Goal: Communication & Community: Answer question/provide support

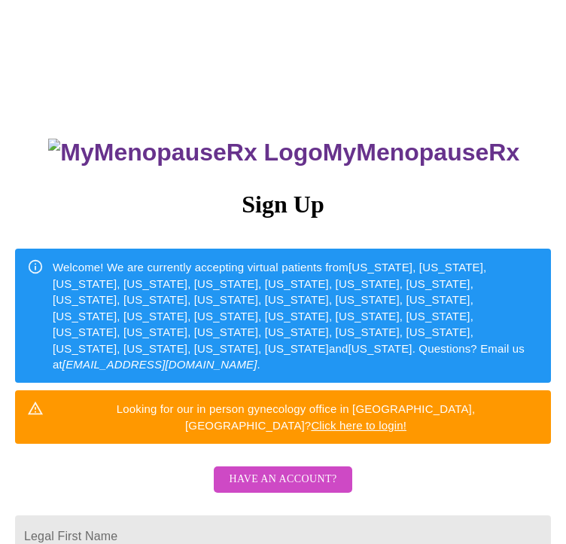
click at [321, 470] on span "Have an account?" at bounding box center [283, 479] width 108 height 19
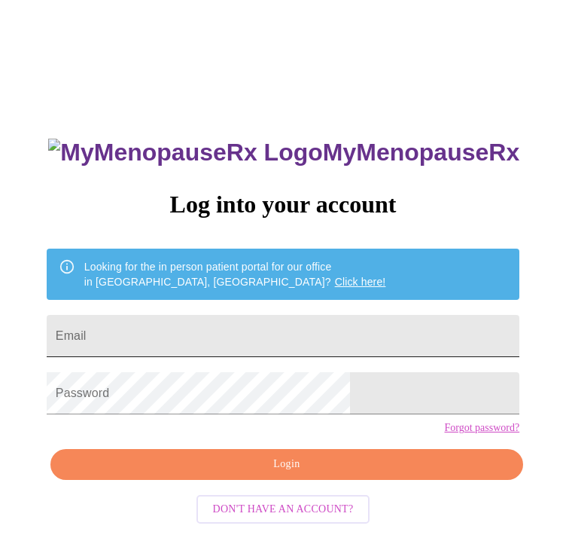
click at [292, 325] on input "Email" at bounding box center [283, 336] width 473 height 42
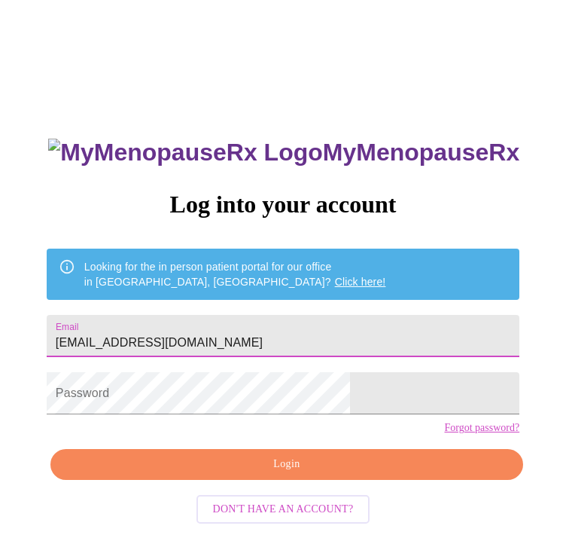
type input "[EMAIL_ADDRESS][DOMAIN_NAME]"
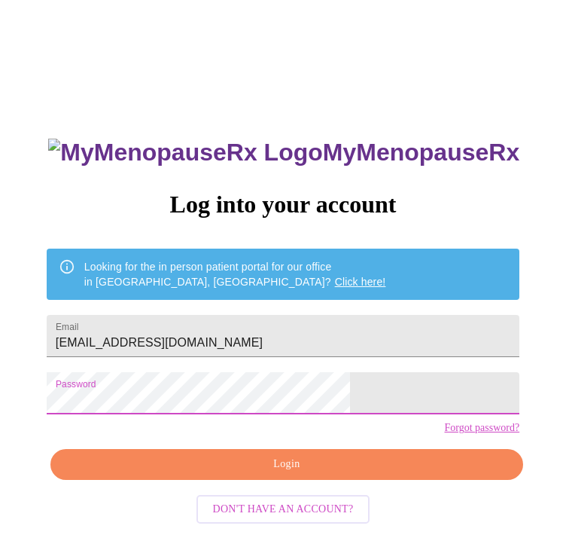
click at [297, 474] on span "Login" at bounding box center [287, 464] width 438 height 19
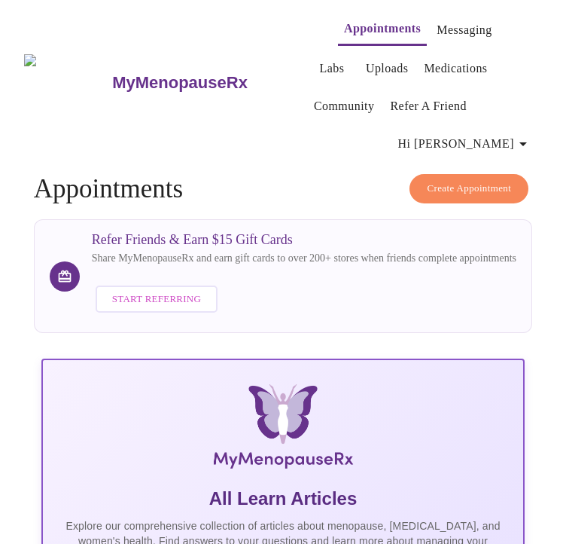
click at [444, 24] on link "Messaging" at bounding box center [464, 30] width 55 height 21
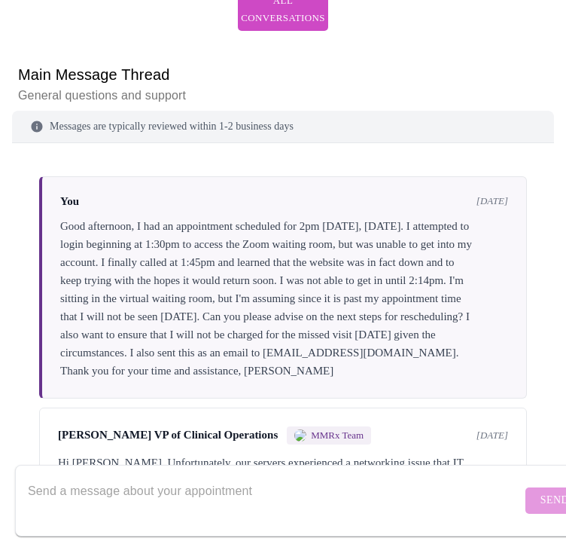
scroll to position [578, 0]
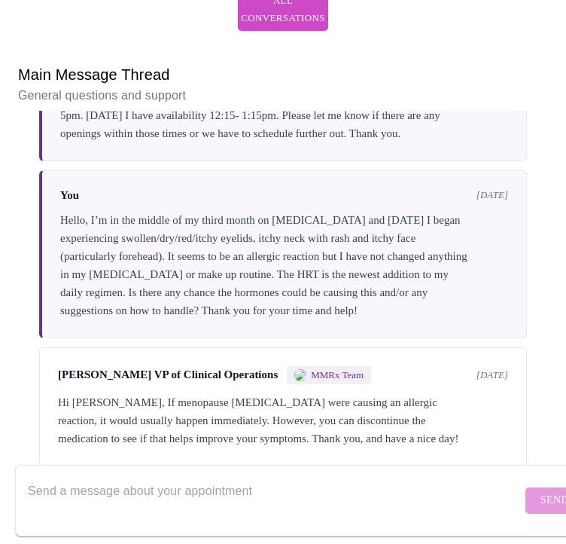
click at [359, 480] on textarea "Send a message about your appointment" at bounding box center [275, 500] width 494 height 48
type textarea "H"
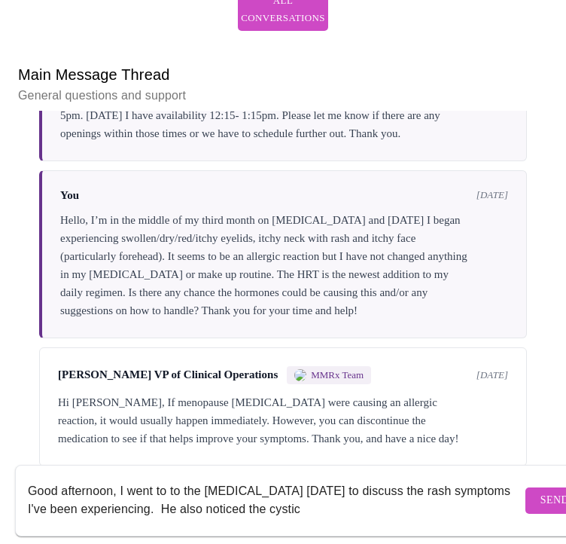
click at [384, 492] on textarea "Good afternoon, I went to to the [MEDICAL_DATA] [DATE] to discuss the rash symp…" at bounding box center [275, 500] width 494 height 48
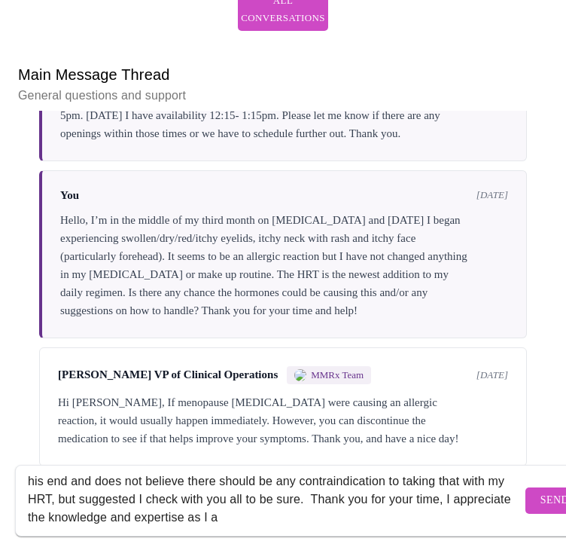
scroll to position [82, 0]
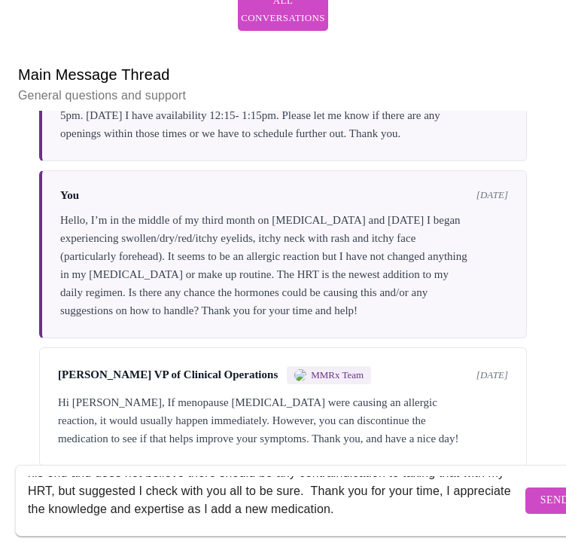
type textarea "Good afternoon, I went to to the [MEDICAL_DATA] [DATE] to discuss the rash symp…"
click at [541, 491] on span "Send" at bounding box center [555, 500] width 29 height 19
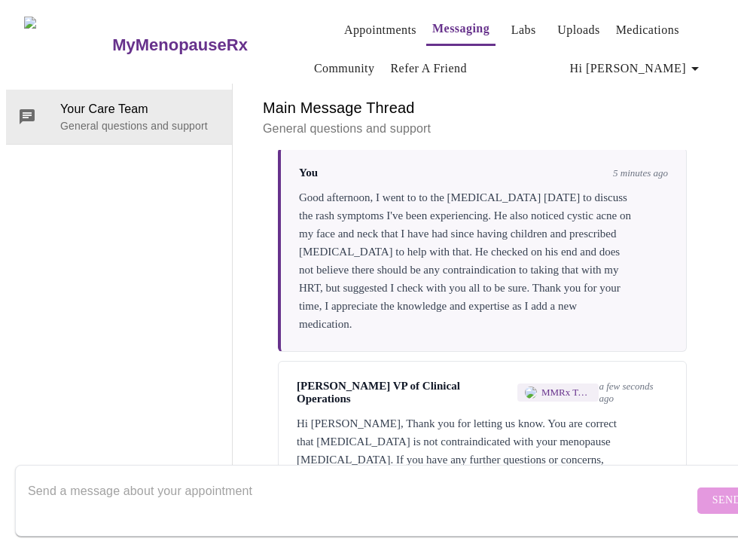
scroll to position [1065, 0]
